Goal: Task Accomplishment & Management: Use online tool/utility

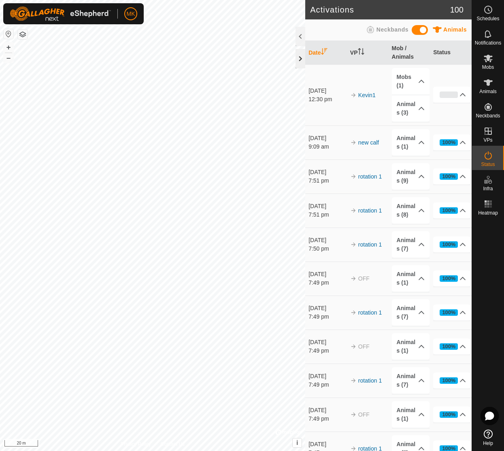
click at [299, 56] on div at bounding box center [301, 58] width 10 height 19
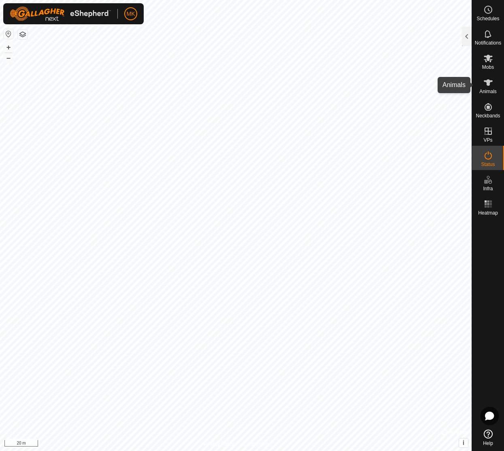
click at [491, 88] on es-animals-svg-icon at bounding box center [488, 82] width 15 height 13
click at [488, 85] on icon at bounding box center [488, 82] width 9 height 6
click at [469, 36] on div at bounding box center [467, 36] width 10 height 19
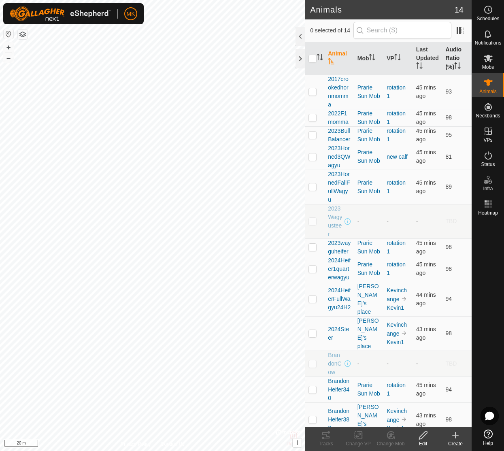
click at [454, 54] on th "Audio Ratio (%)" at bounding box center [457, 58] width 30 height 33
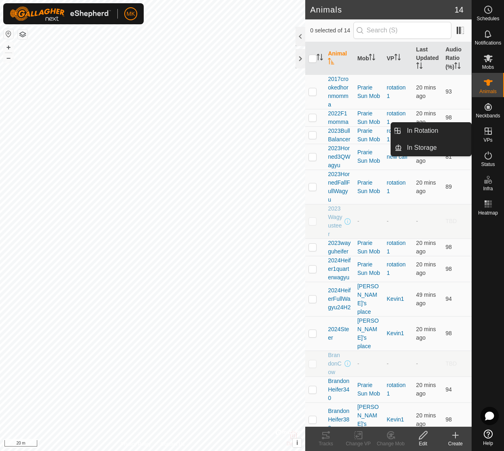
click at [492, 140] on span "VPs" at bounding box center [488, 140] width 9 height 5
click at [440, 130] on link "In Rotation" at bounding box center [436, 131] width 69 height 16
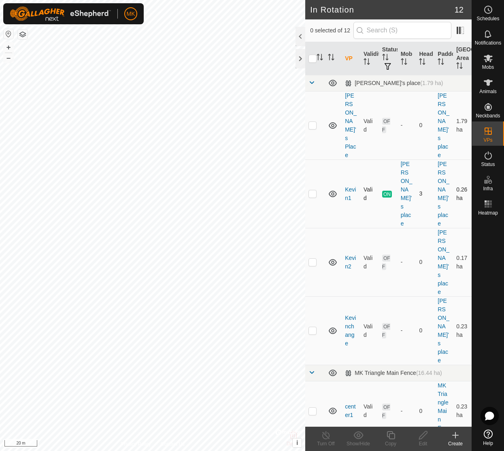
click at [315, 190] on p-checkbox at bounding box center [313, 193] width 8 height 6
checkbox input "true"
